Goal: Find contact information: Find contact information

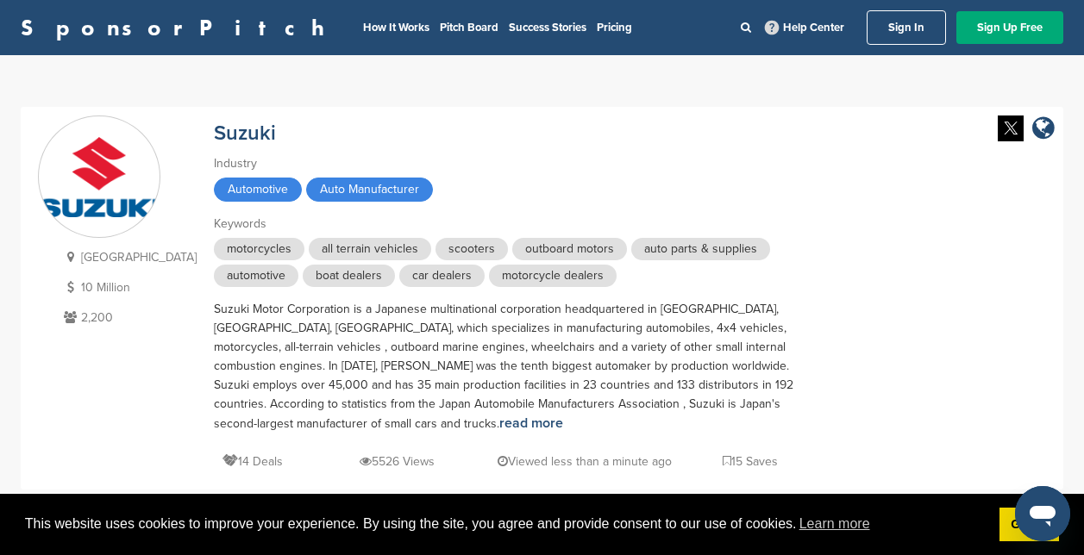
click at [512, 241] on span "outboard motors" at bounding box center [569, 249] width 115 height 22
click at [512, 242] on span "outboard motors" at bounding box center [569, 249] width 115 height 22
click at [516, 250] on span "outboard motors" at bounding box center [569, 249] width 115 height 22
click at [526, 250] on span "outboard motors" at bounding box center [569, 249] width 115 height 22
drag, startPoint x: 573, startPoint y: 204, endPoint x: 550, endPoint y: 242, distance: 44.8
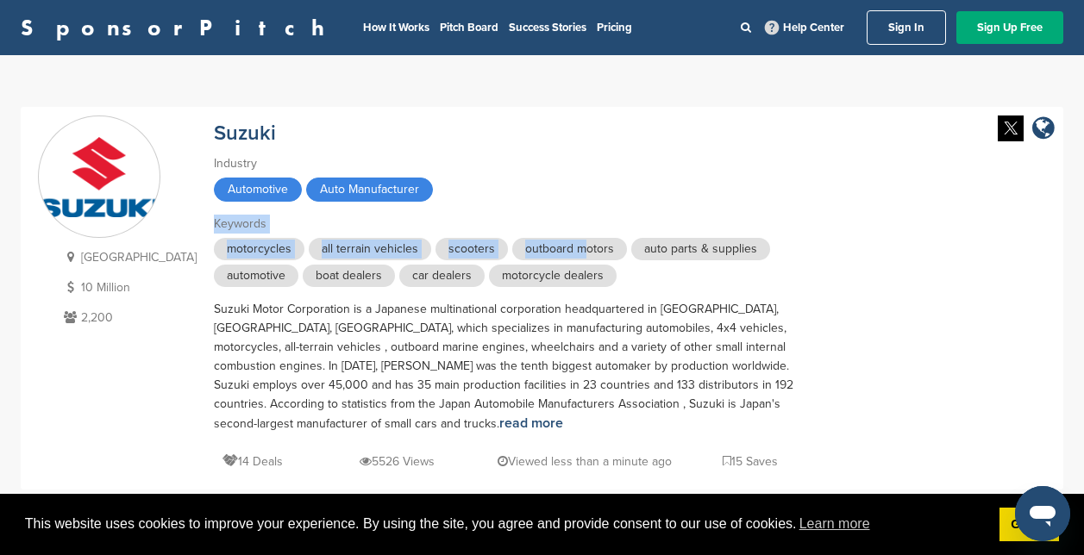
click at [550, 242] on div "Suzuki Industry Automotive Auto Manufacturer Keywords motorcycles all terrain v…" at bounding box center [516, 294] width 604 height 357
click at [550, 242] on span "outboard motors" at bounding box center [569, 249] width 115 height 22
click at [840, 323] on div "[GEOGRAPHIC_DATA] 10 Million 2,200 Suzuki Industry Automotive Auto Manufacturer…" at bounding box center [542, 299] width 1008 height 366
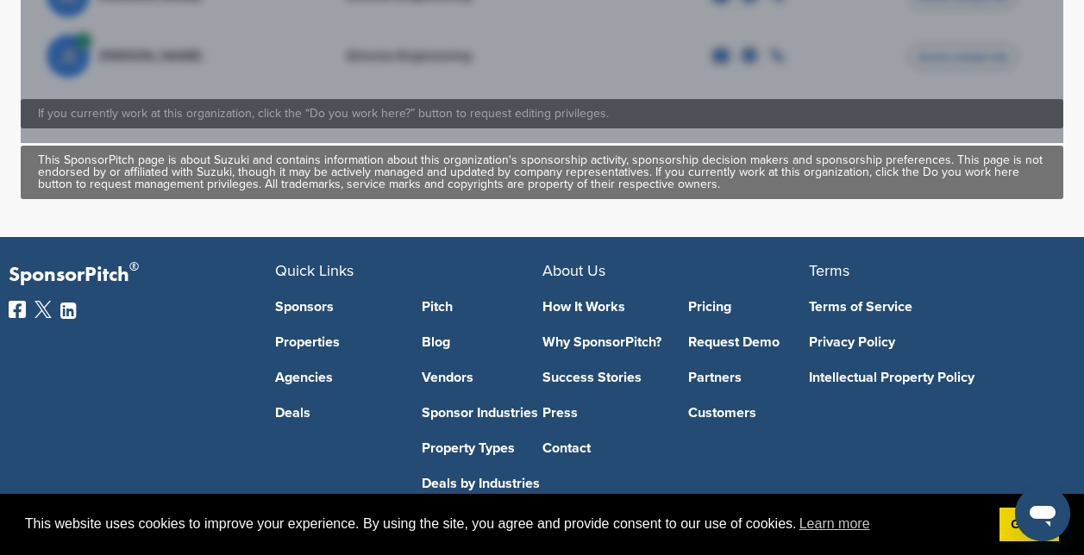
scroll to position [1270, 0]
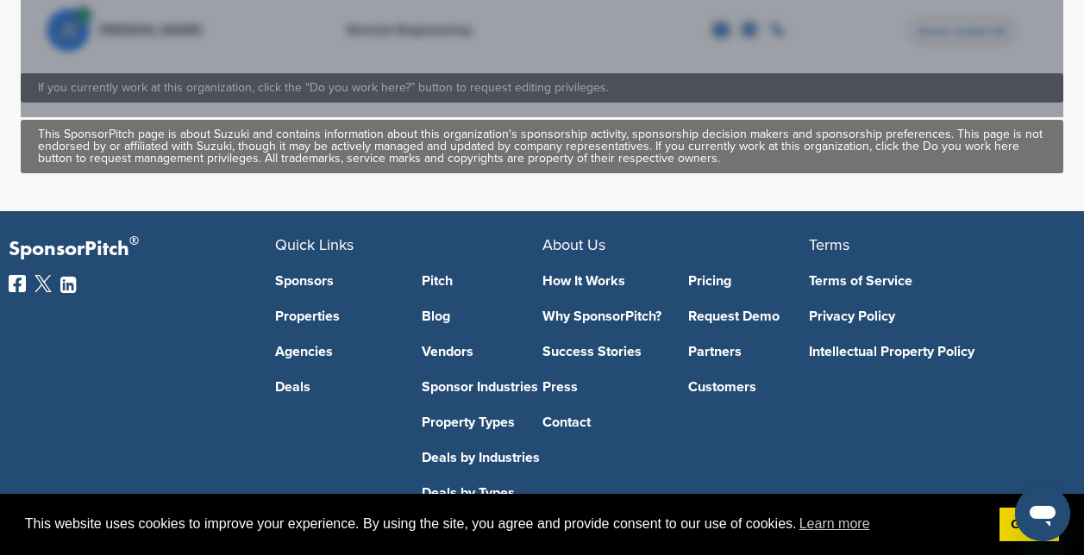
click at [562, 416] on link "Contact" at bounding box center [603, 423] width 121 height 14
